Goal: Information Seeking & Learning: Learn about a topic

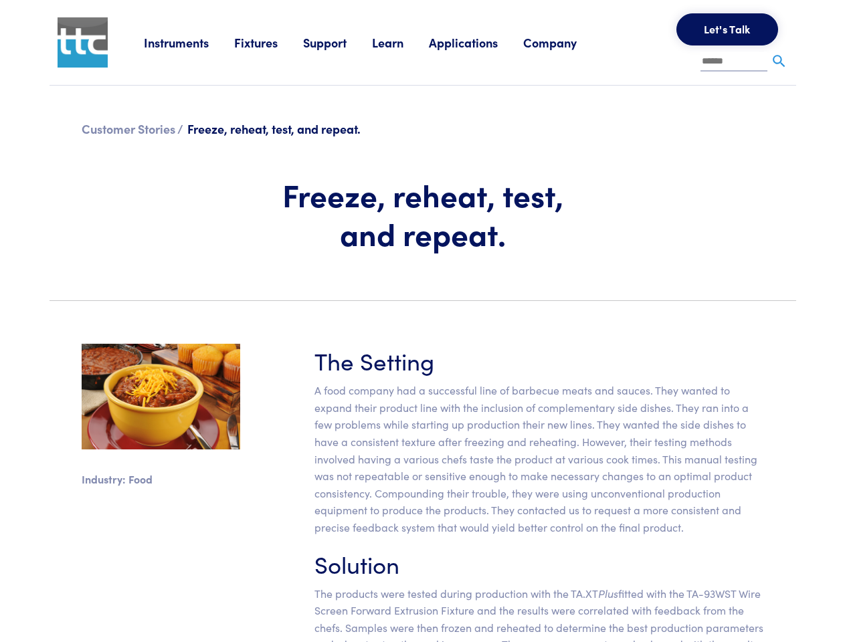
click at [422, 321] on section "Industry: Food The Setting A food company had a successful line of barbecue mea…" at bounding box center [422, 521] width 763 height 419
click at [189, 42] on link "Instruments" at bounding box center [189, 42] width 90 height 17
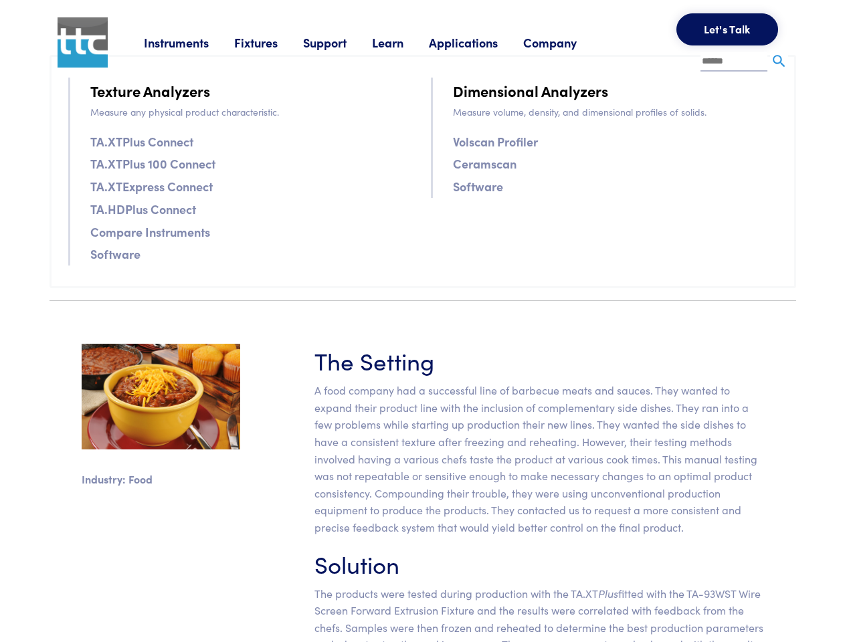
click at [270, 42] on link "Fixtures" at bounding box center [268, 42] width 69 height 17
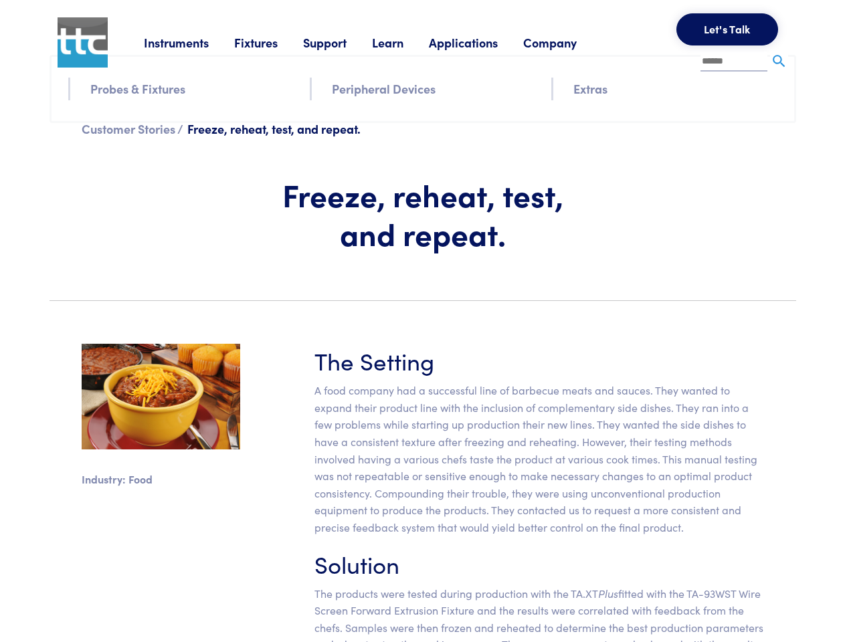
click at [340, 42] on link "Support" at bounding box center [337, 42] width 69 height 17
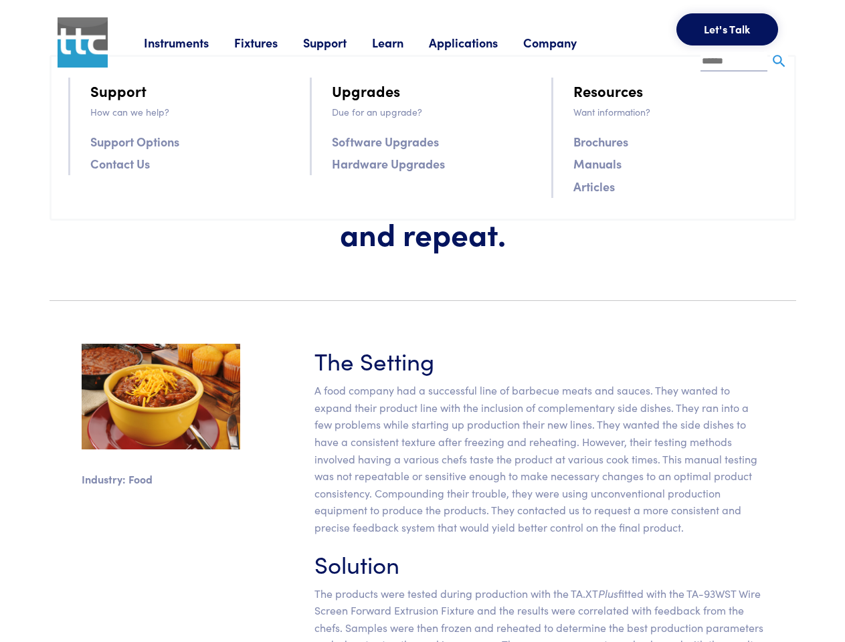
click at [404, 42] on link "Learn" at bounding box center [400, 42] width 57 height 17
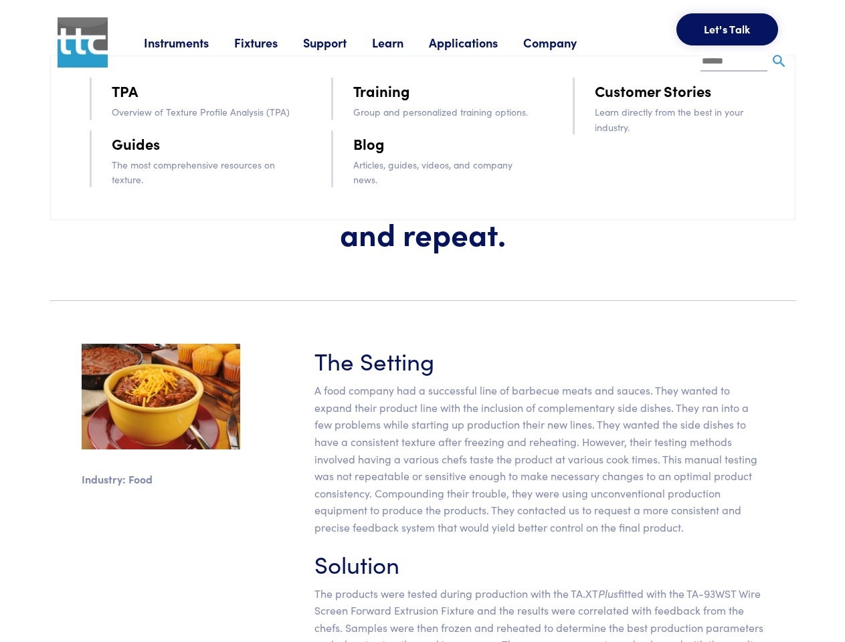
click at [481, 42] on link "Applications" at bounding box center [476, 42] width 94 height 17
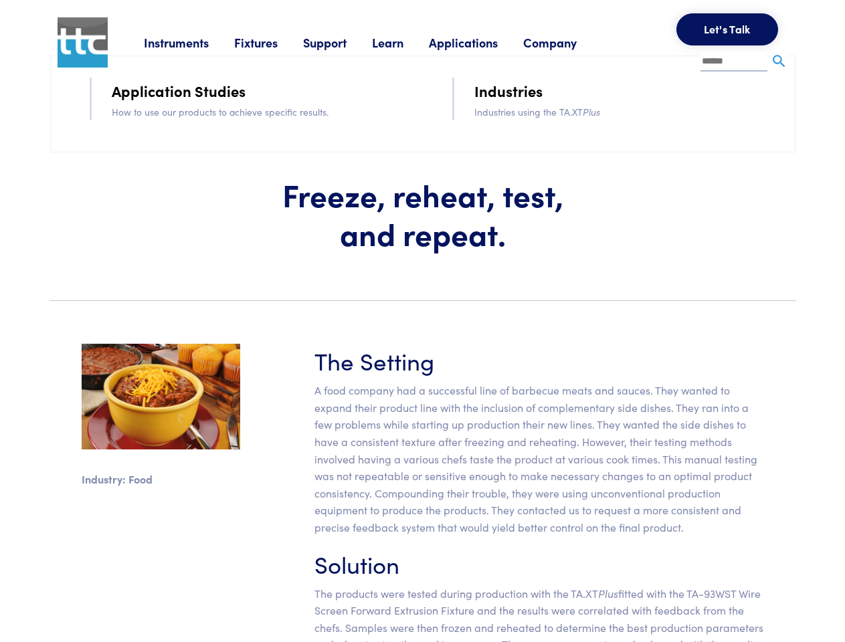
click at [568, 42] on link "Company" at bounding box center [562, 42] width 79 height 17
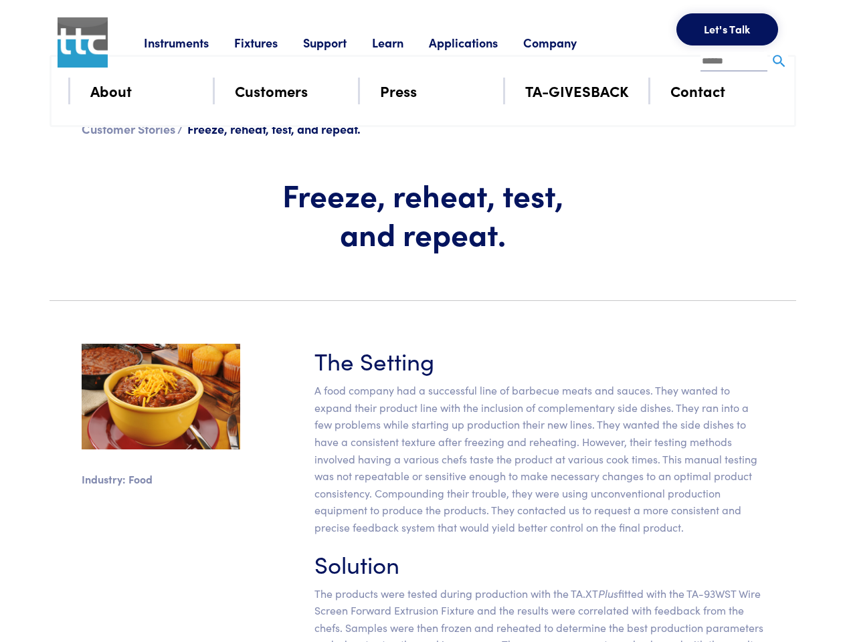
click at [727, 29] on button "Let's Talk" at bounding box center [728, 29] width 102 height 32
